Goal: Transaction & Acquisition: Download file/media

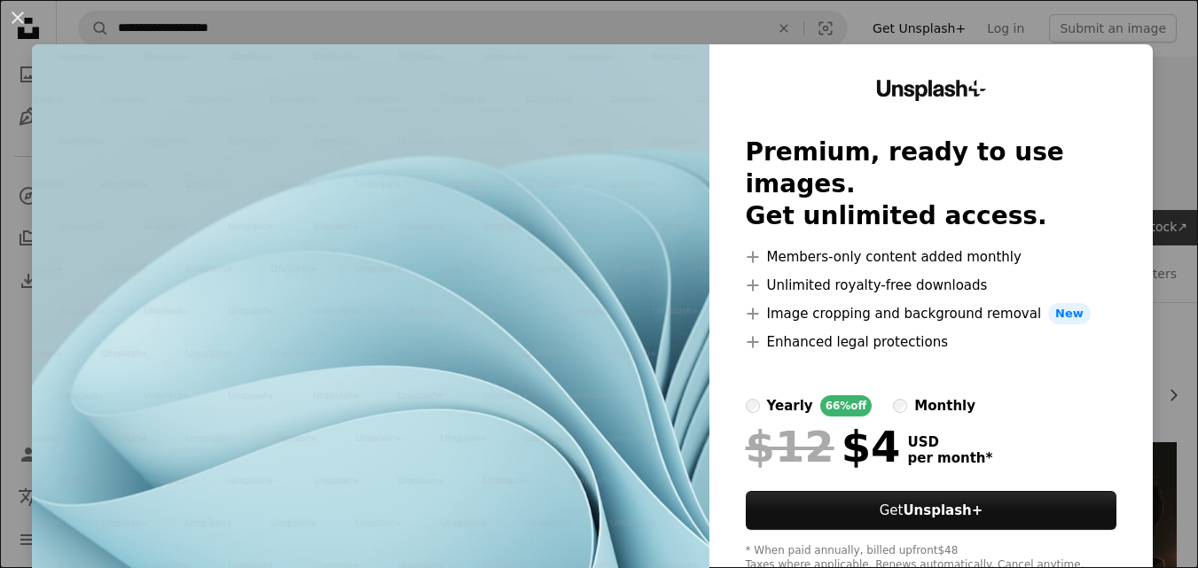
scroll to position [408, 0]
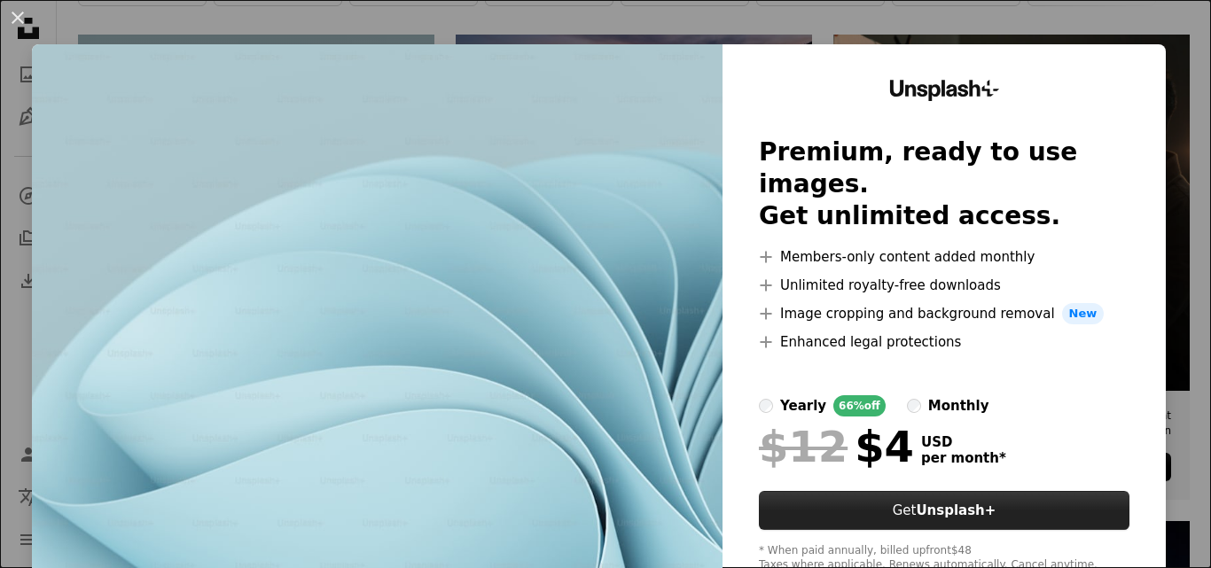
click at [896, 492] on button "Get Unsplash+" at bounding box center [944, 510] width 371 height 39
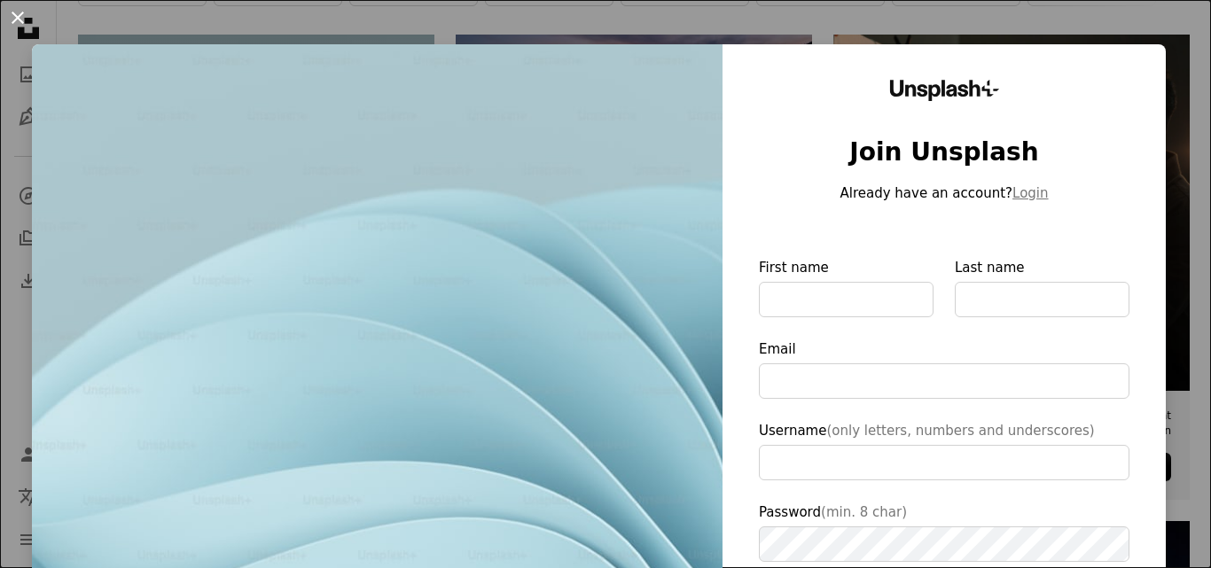
click at [17, 24] on button "An X shape" at bounding box center [17, 17] width 21 height 21
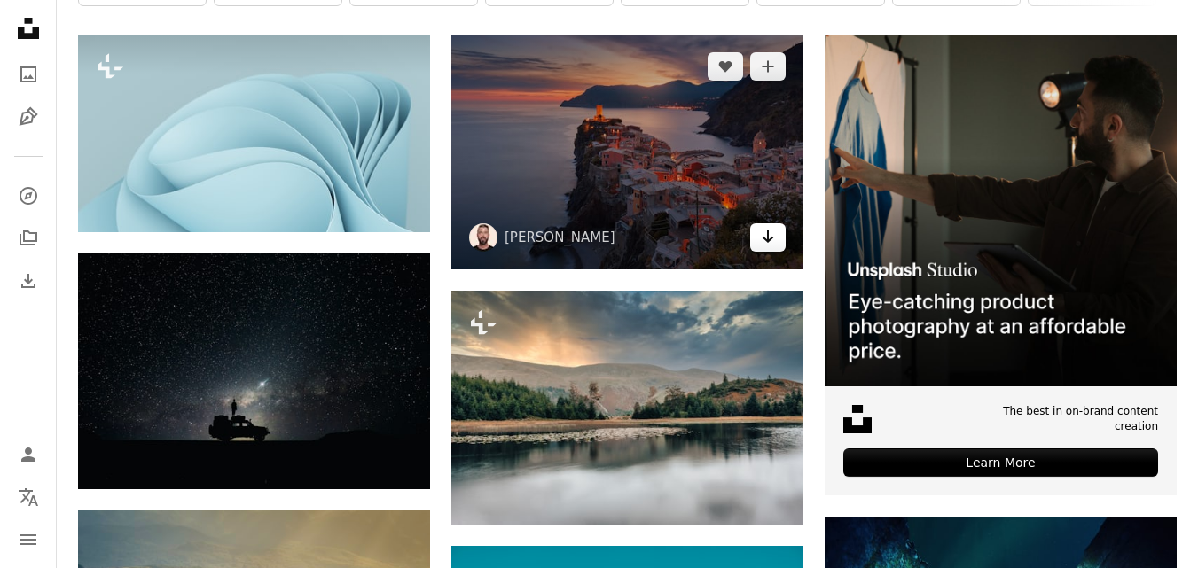
click at [771, 234] on icon "Arrow pointing down" at bounding box center [768, 236] width 14 height 21
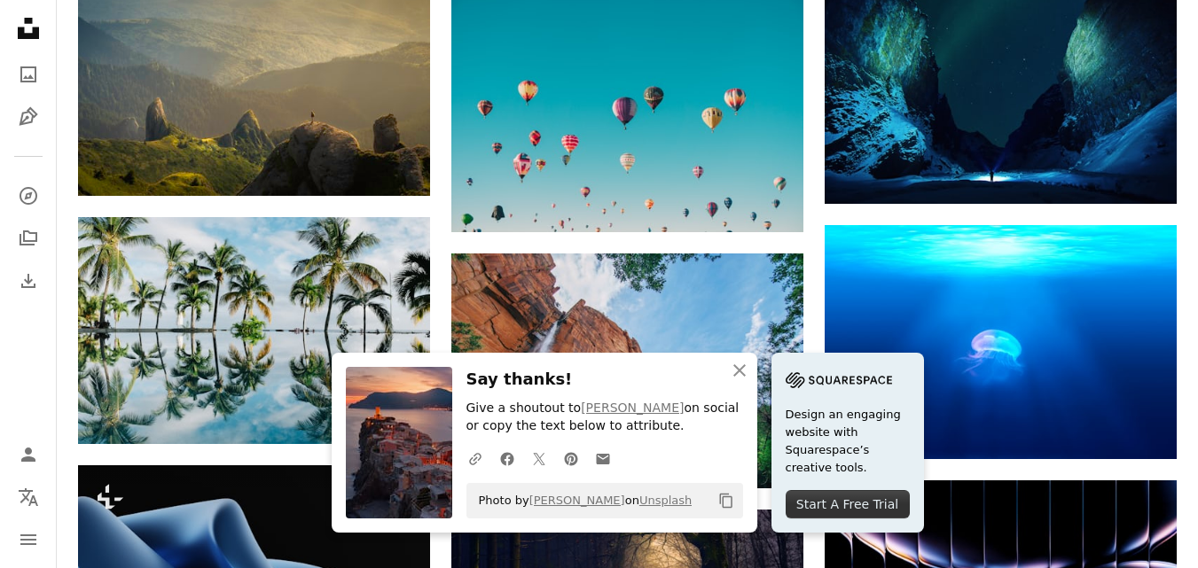
scroll to position [983, 0]
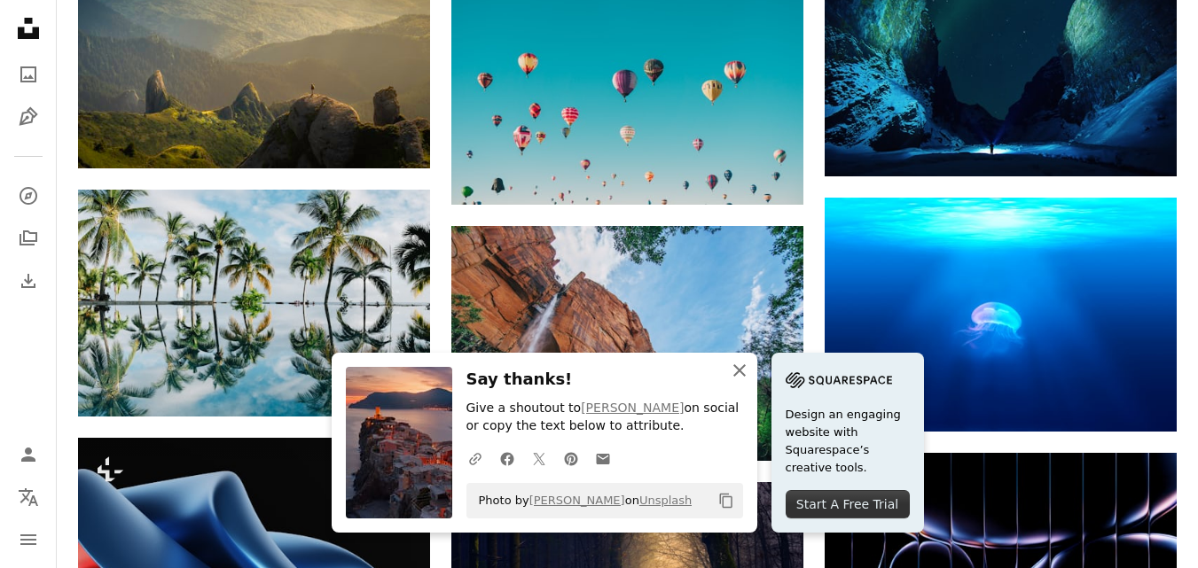
click at [746, 364] on icon "An X shape" at bounding box center [739, 370] width 21 height 21
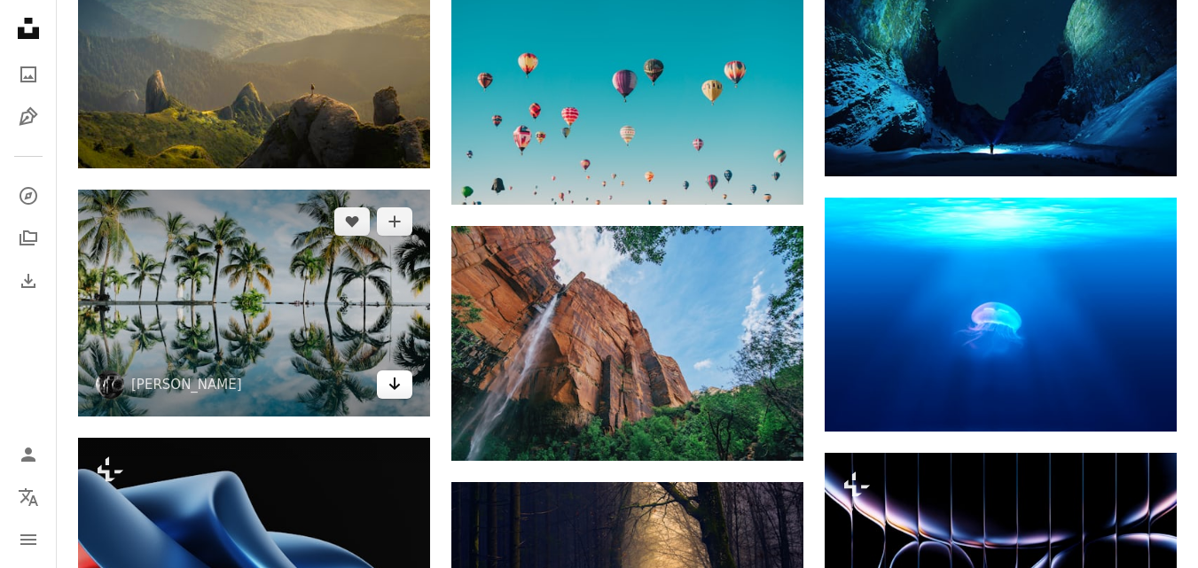
click at [399, 379] on icon "Arrow pointing down" at bounding box center [394, 383] width 14 height 21
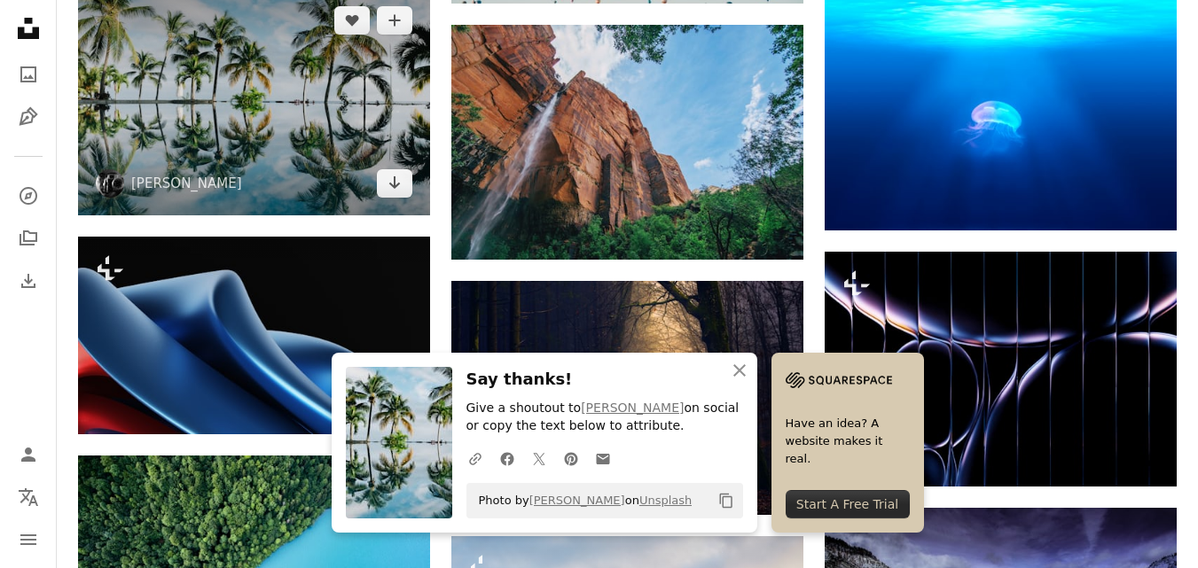
scroll to position [1277, 0]
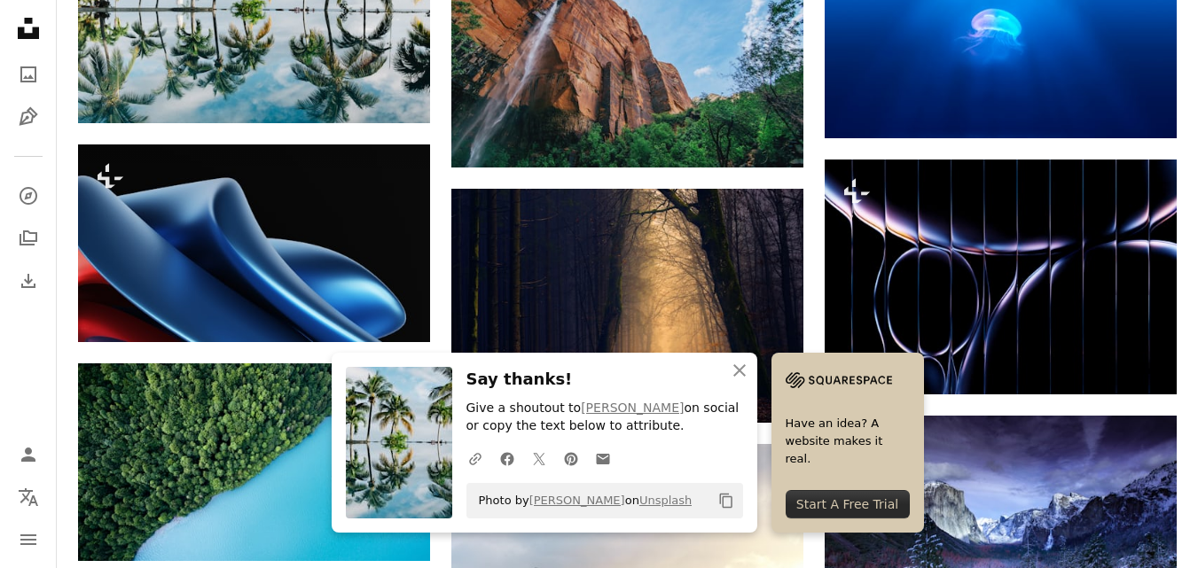
click at [488, 379] on h3 "Say thanks!" at bounding box center [604, 380] width 277 height 26
click at [748, 368] on icon "An X shape" at bounding box center [739, 370] width 21 height 21
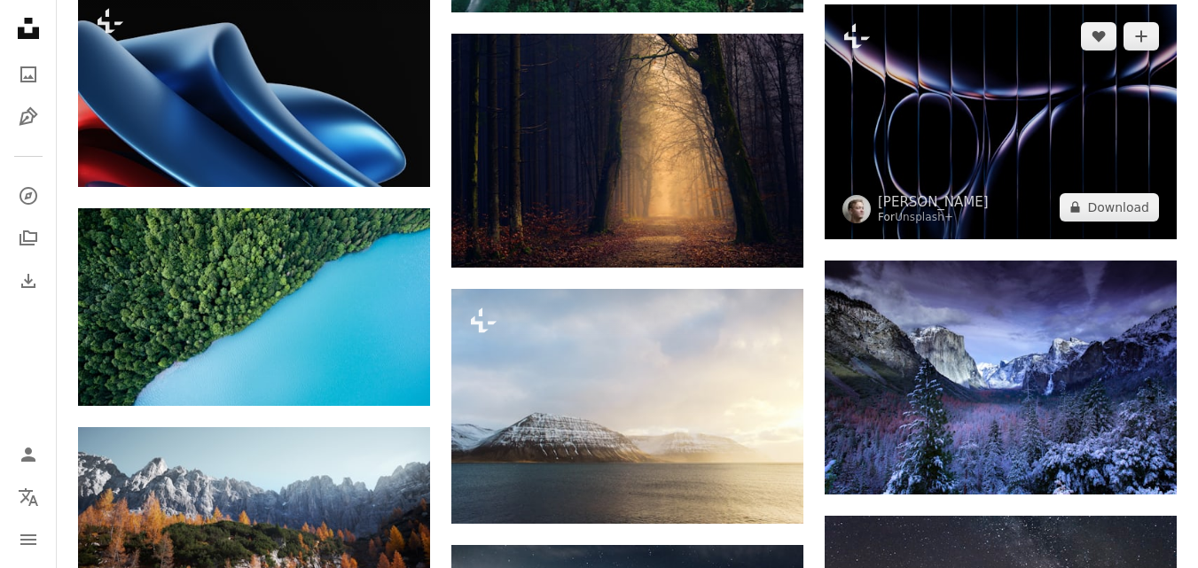
scroll to position [1418, 0]
